Goal: Task Accomplishment & Management: Complete application form

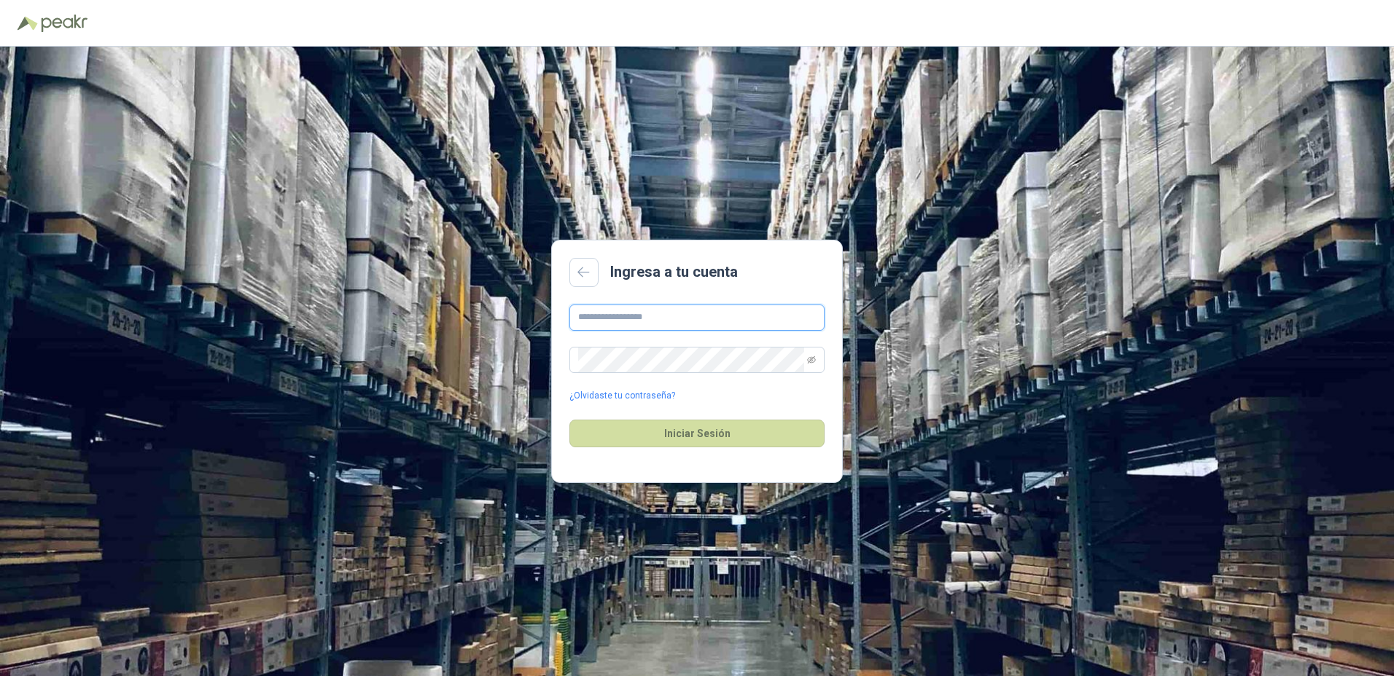
click at [614, 312] on input "text" at bounding box center [696, 318] width 255 height 26
type input "*"
type input "**********"
click at [569, 420] on button "Iniciar Sesión" at bounding box center [696, 434] width 255 height 28
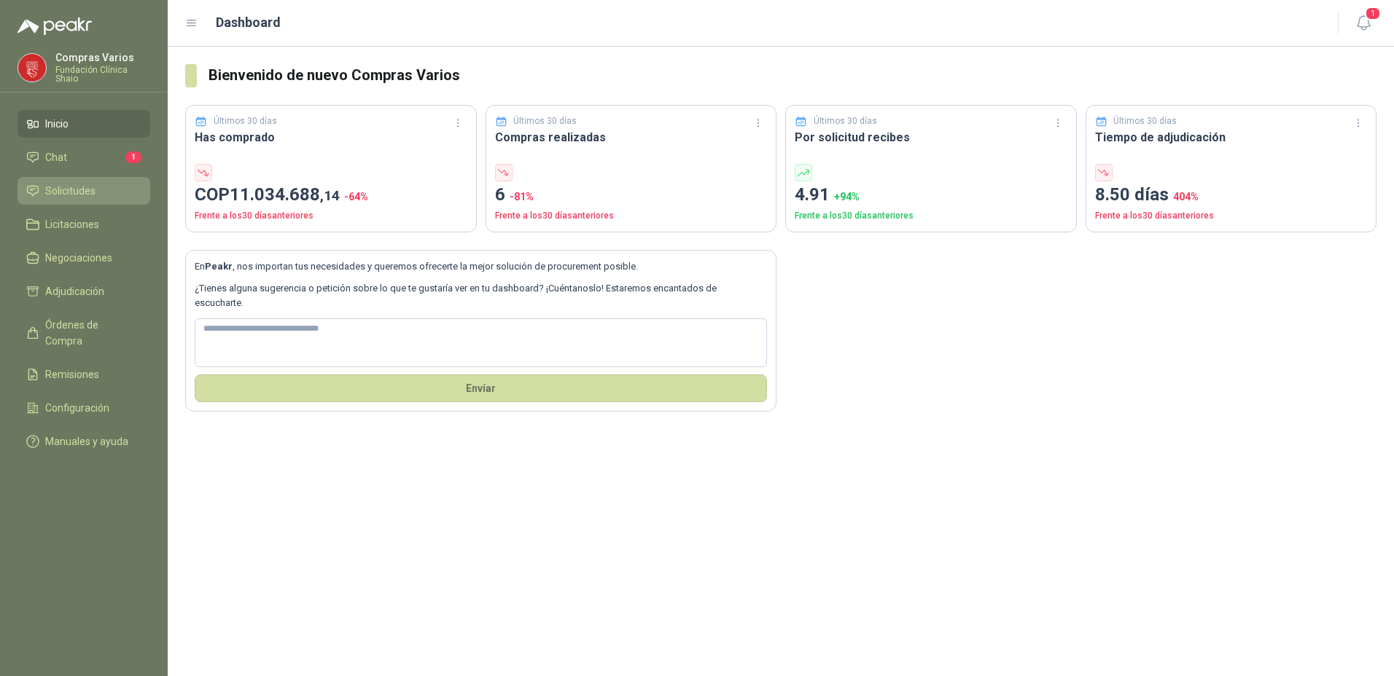
click at [69, 190] on span "Solicitudes" at bounding box center [70, 191] width 50 height 16
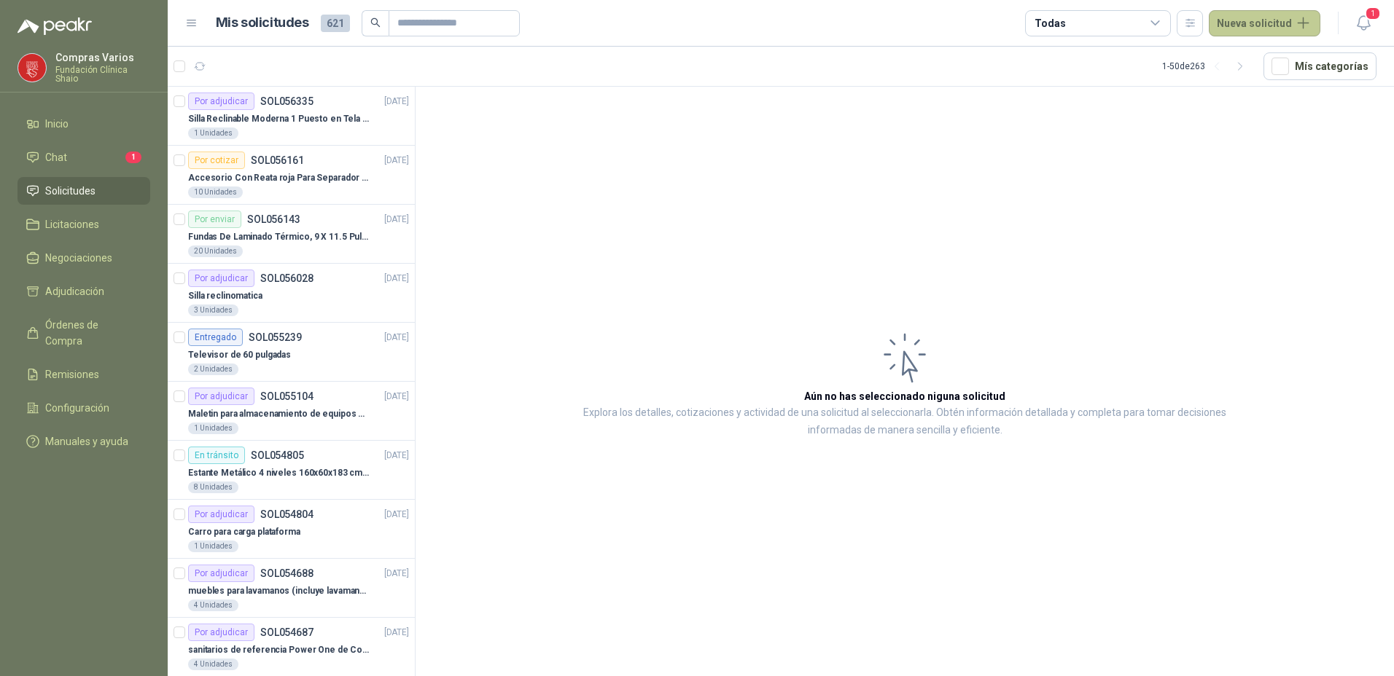
click at [1235, 31] on button "Nueva solicitud" at bounding box center [1264, 23] width 112 height 26
click at [1244, 60] on link "Solicitud" at bounding box center [1281, 59] width 124 height 26
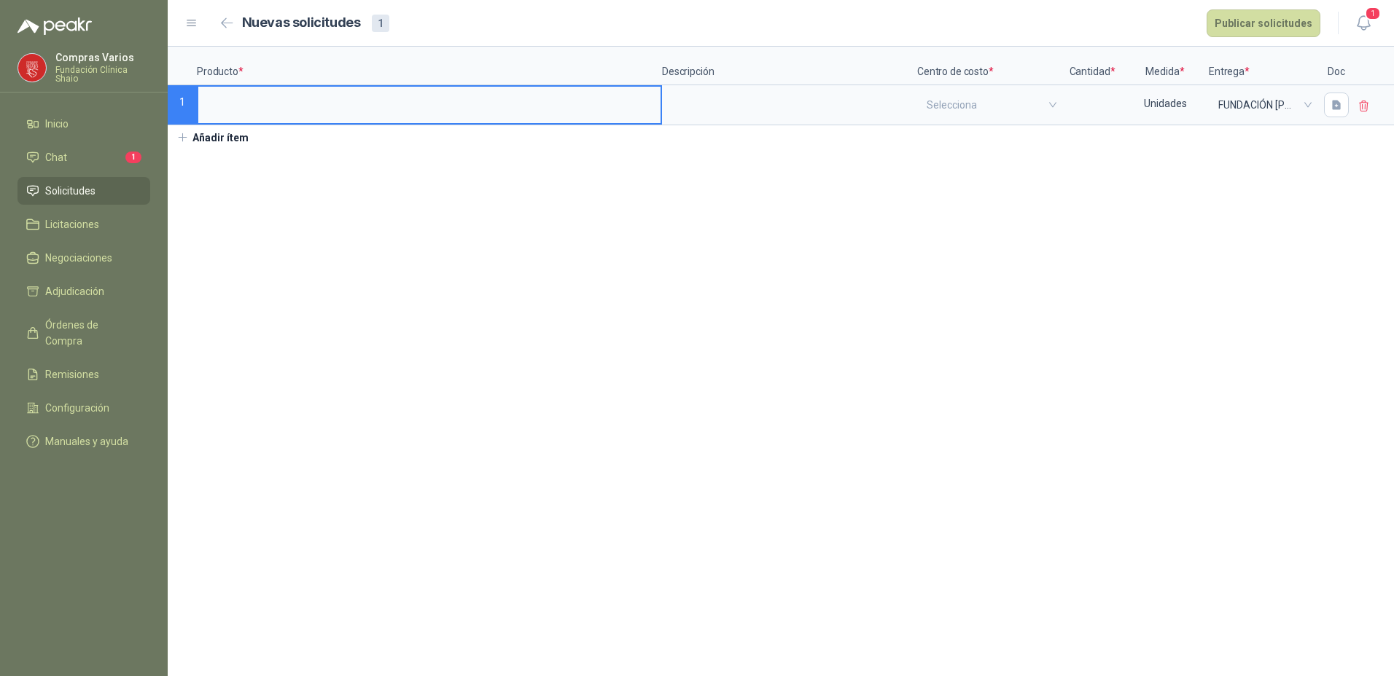
type input "*"
type input "**********"
click at [1330, 108] on icon "button" at bounding box center [1336, 105] width 12 height 12
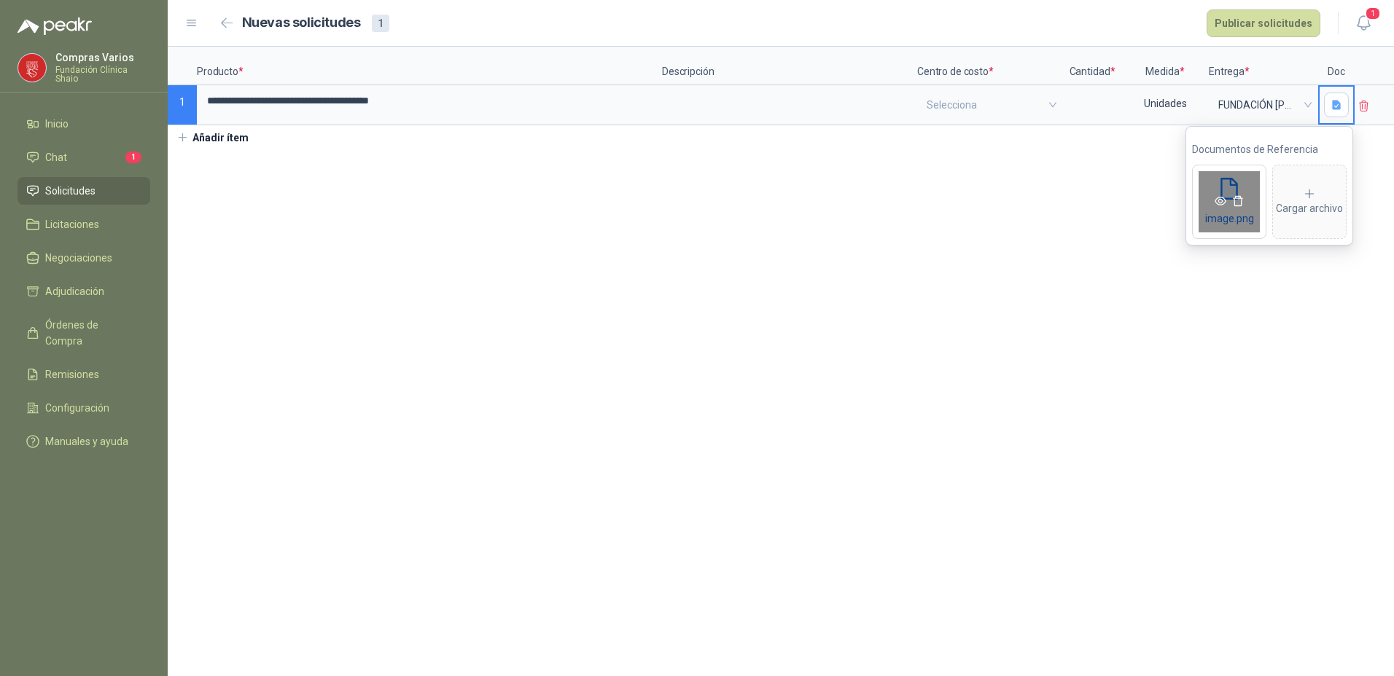
click at [1201, 207] on span at bounding box center [1228, 202] width 73 height 16
click at [1215, 215] on div "image.png" at bounding box center [1229, 202] width 74 height 74
drag, startPoint x: 1215, startPoint y: 215, endPoint x: 1081, endPoint y: 255, distance: 140.0
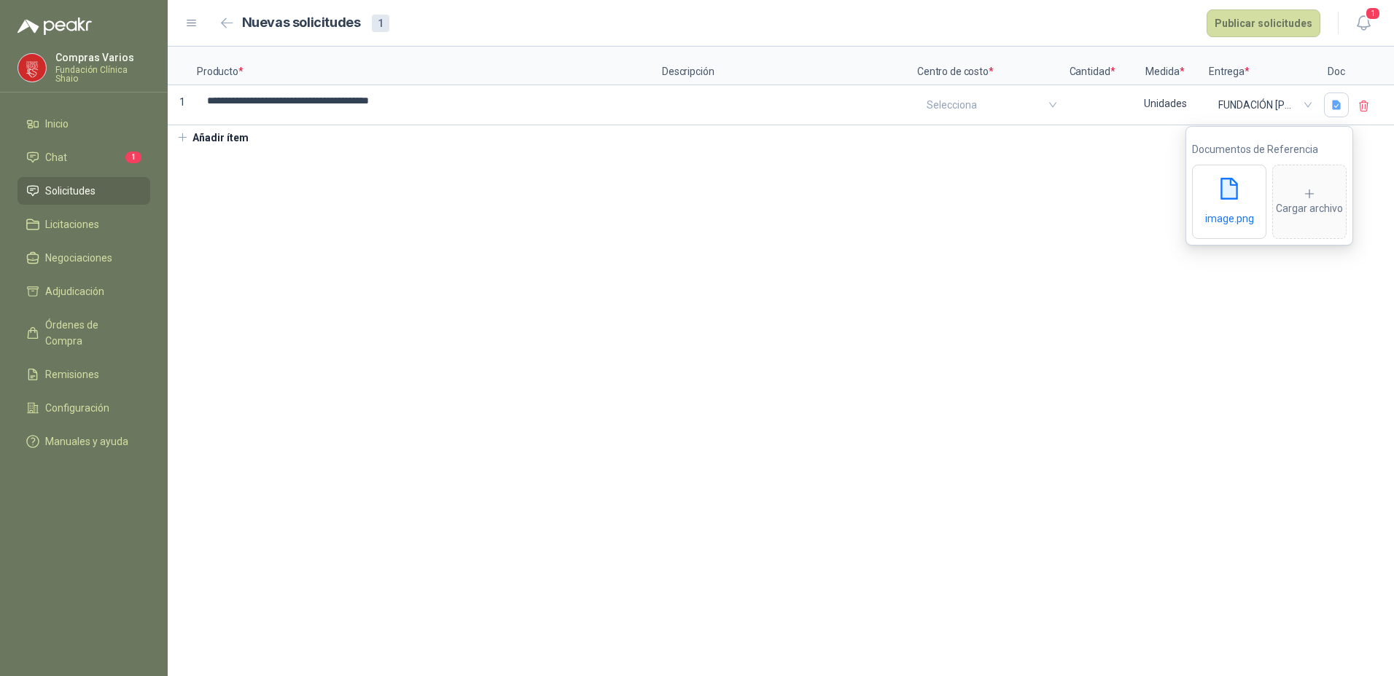
click at [1081, 255] on section "**********" at bounding box center [781, 362] width 1226 height 630
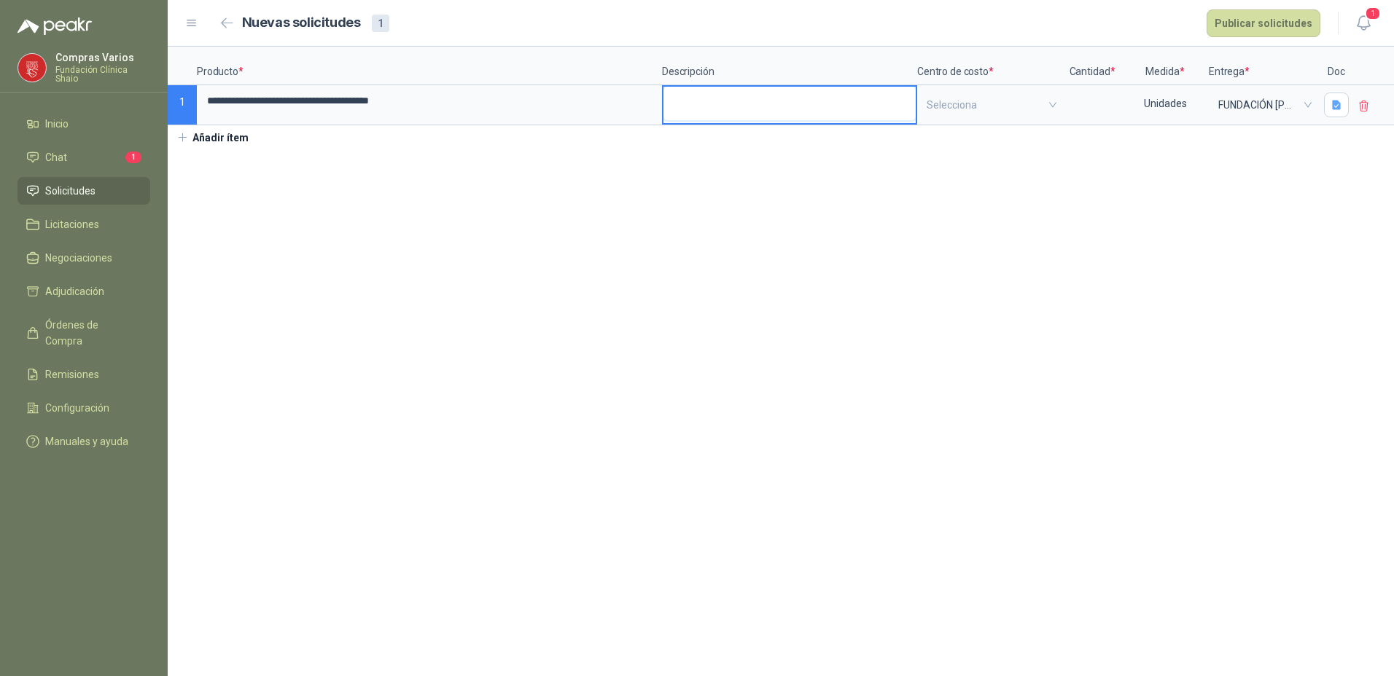
click at [768, 103] on textarea at bounding box center [789, 104] width 252 height 34
type textarea "*"
type textarea "**"
type textarea "*"
click at [995, 114] on input "search" at bounding box center [989, 105] width 127 height 36
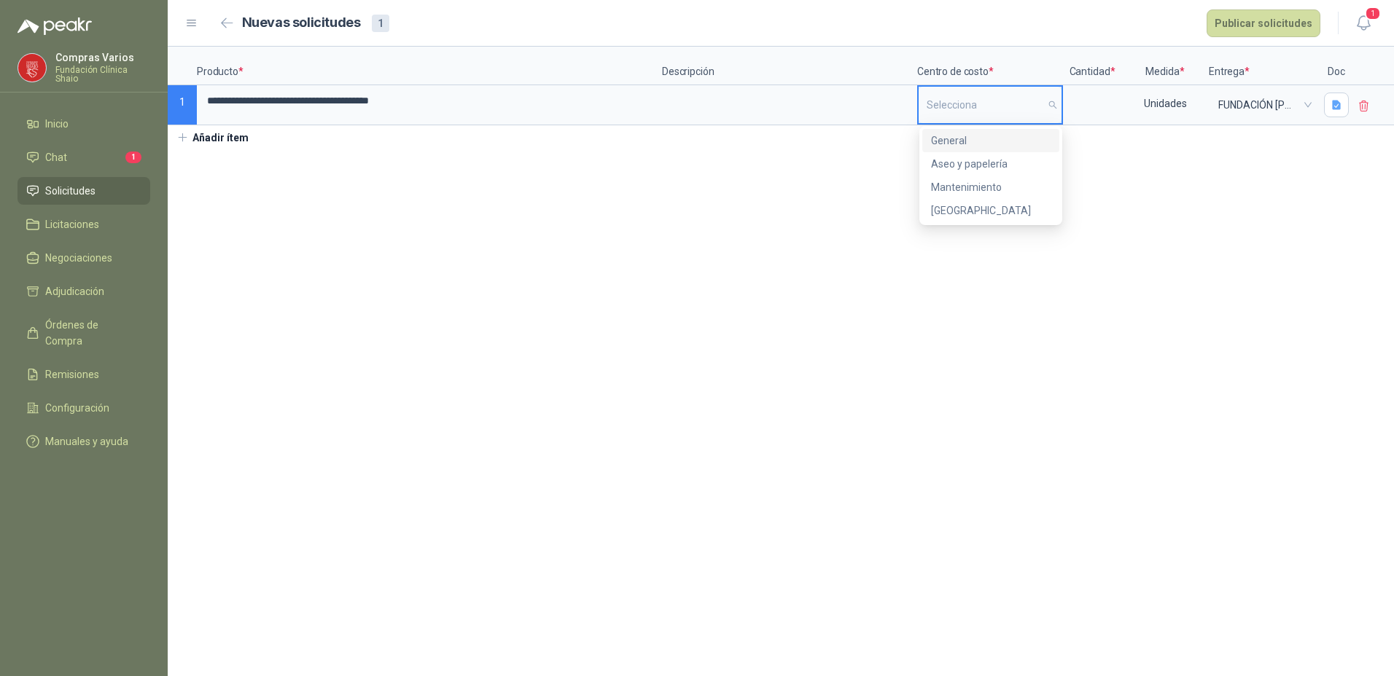
click at [966, 143] on div "General" at bounding box center [991, 141] width 120 height 16
click at [1094, 108] on input at bounding box center [1091, 101] width 55 height 28
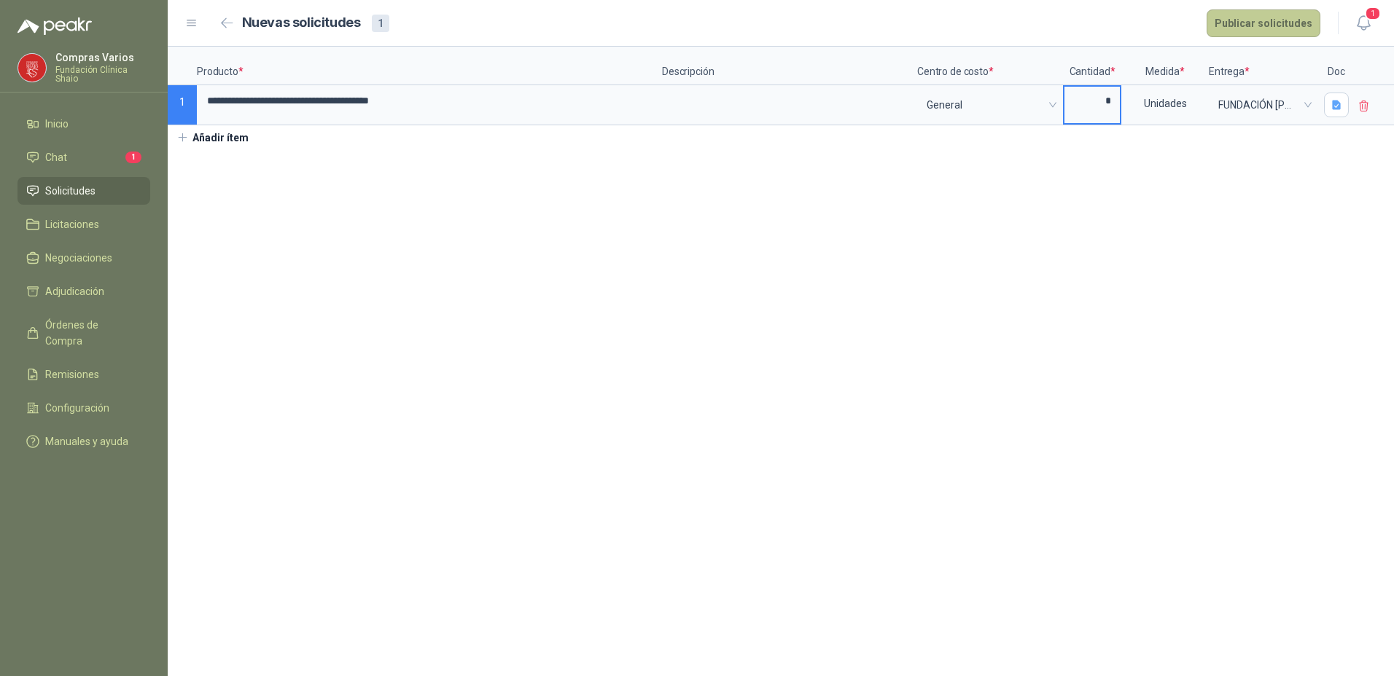
type input "*"
click at [1262, 16] on button "Publicar solicitudes" at bounding box center [1263, 23] width 114 height 28
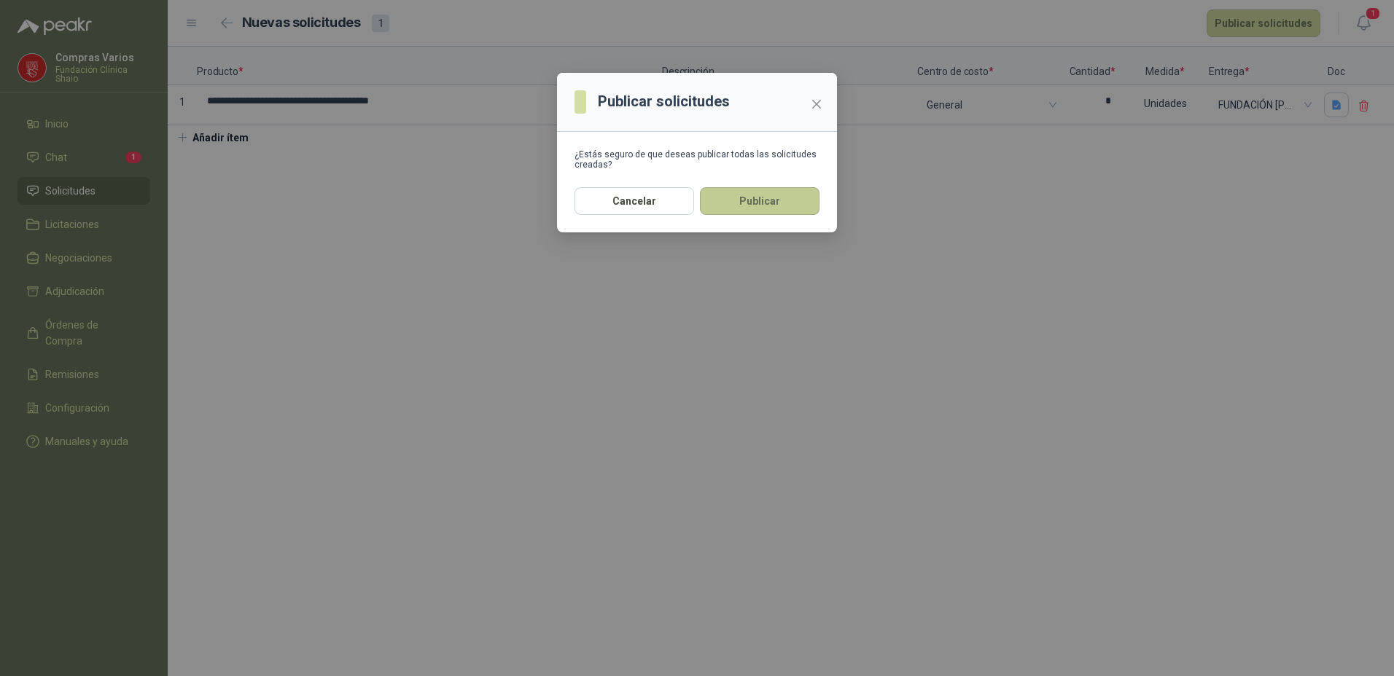
click at [778, 200] on button "Publicar" at bounding box center [760, 201] width 120 height 28
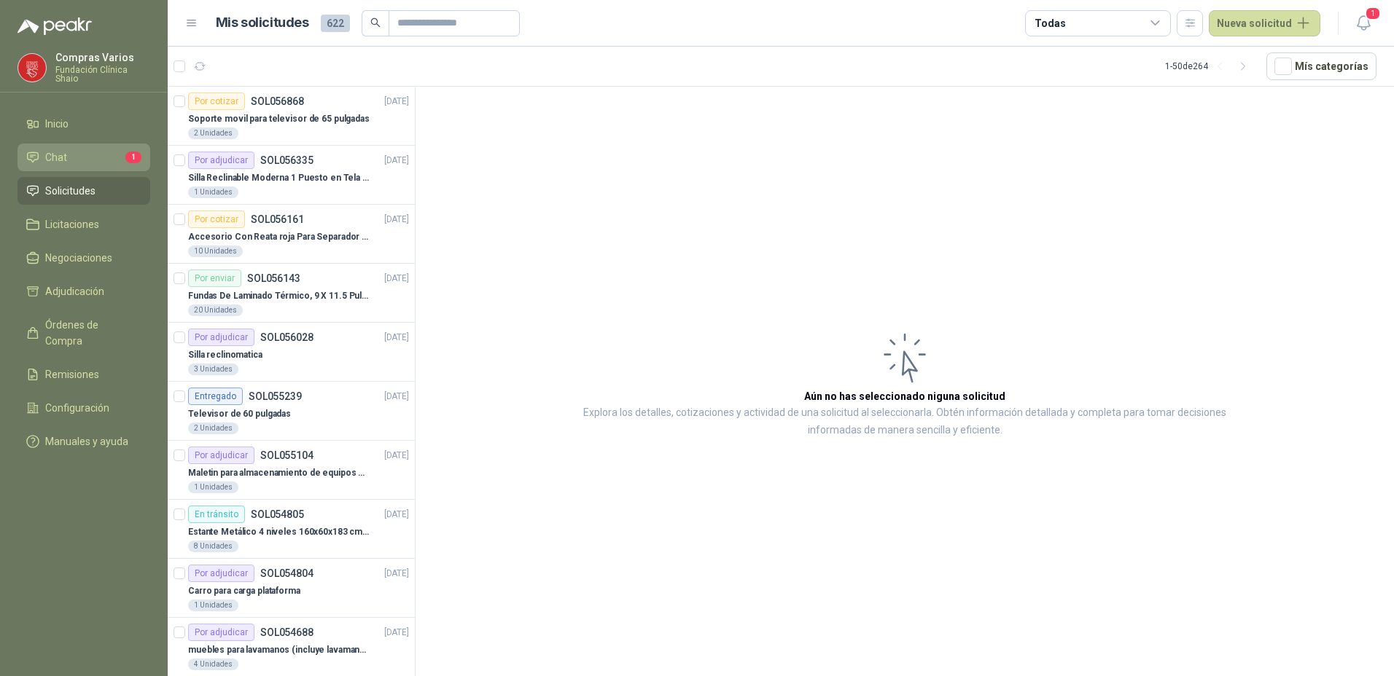
click at [69, 144] on link "Chat 1" at bounding box center [83, 158] width 133 height 28
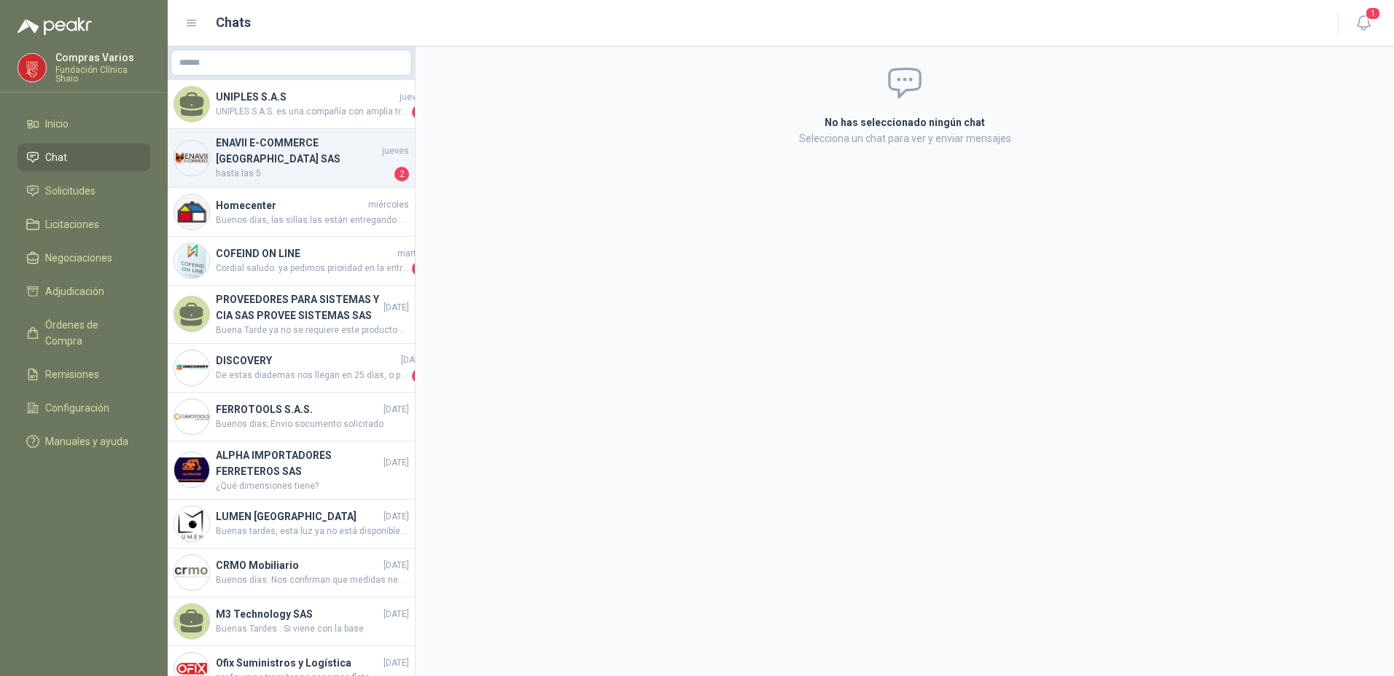
click at [272, 148] on h4 "ENAVII E-COMMERCE [GEOGRAPHIC_DATA] SAS" at bounding box center [297, 151] width 163 height 32
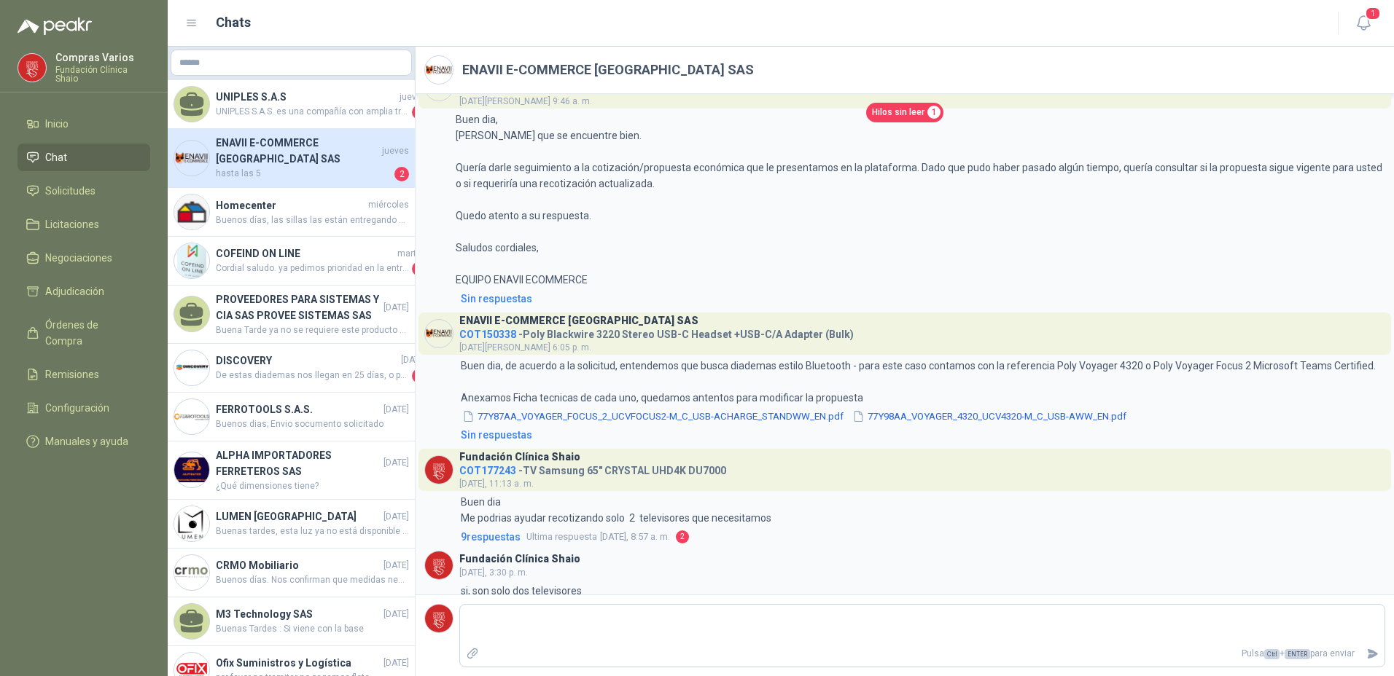
scroll to position [2063, 0]
